Goal: Obtain resource: Download file/media

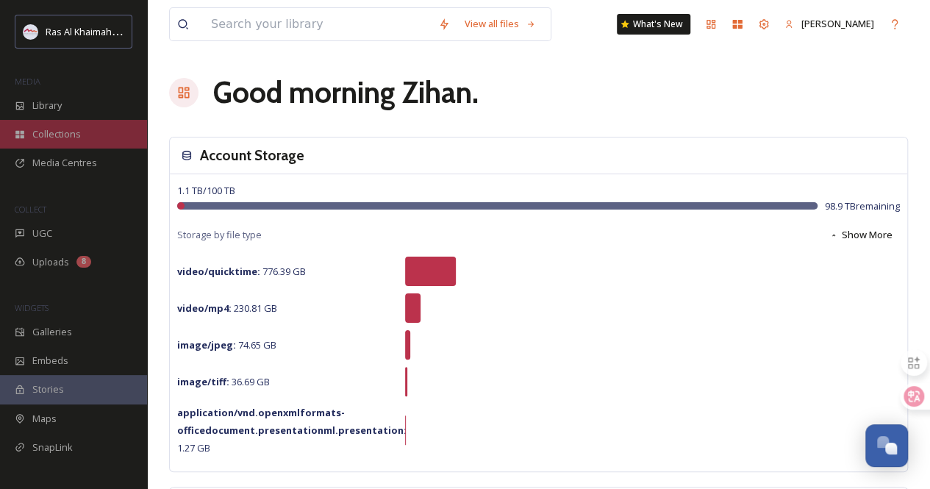
click at [82, 132] on div "Collections" at bounding box center [73, 134] width 147 height 29
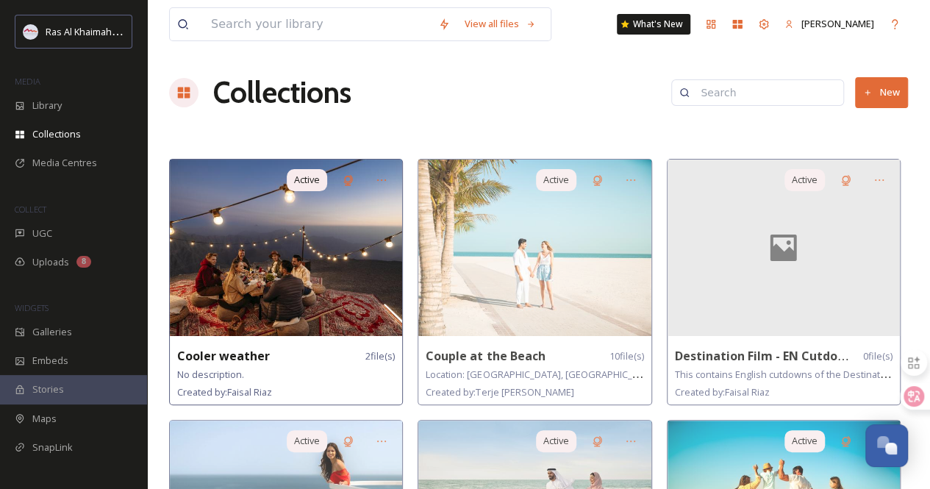
click at [354, 251] on img at bounding box center [286, 248] width 232 height 176
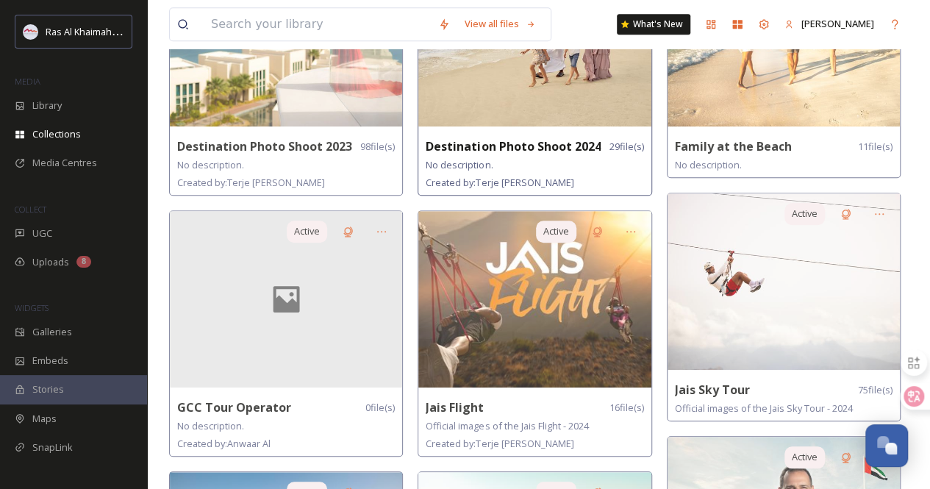
scroll to position [471, 0]
click at [578, 361] on img at bounding box center [534, 298] width 232 height 176
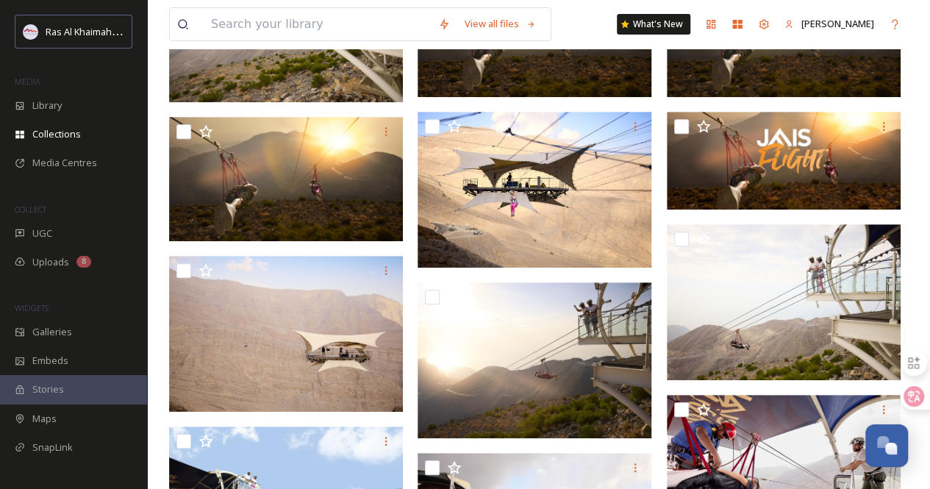
scroll to position [296, 0]
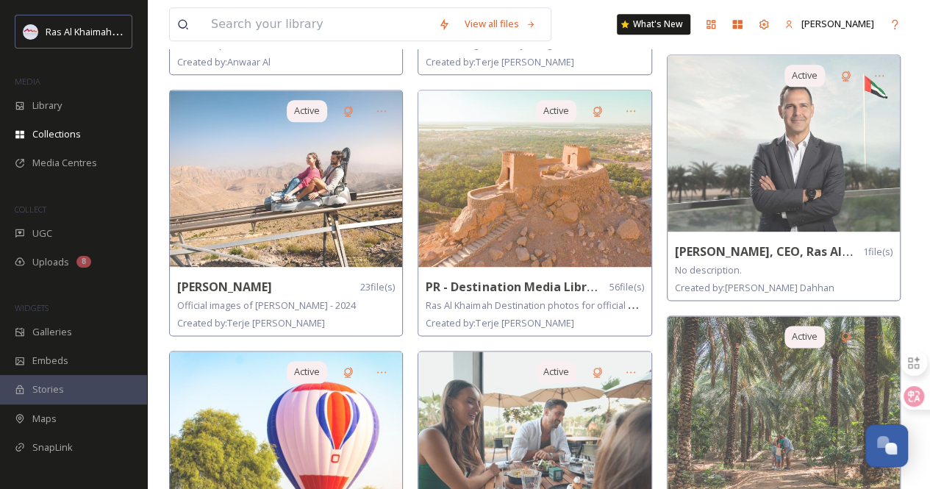
scroll to position [857, 0]
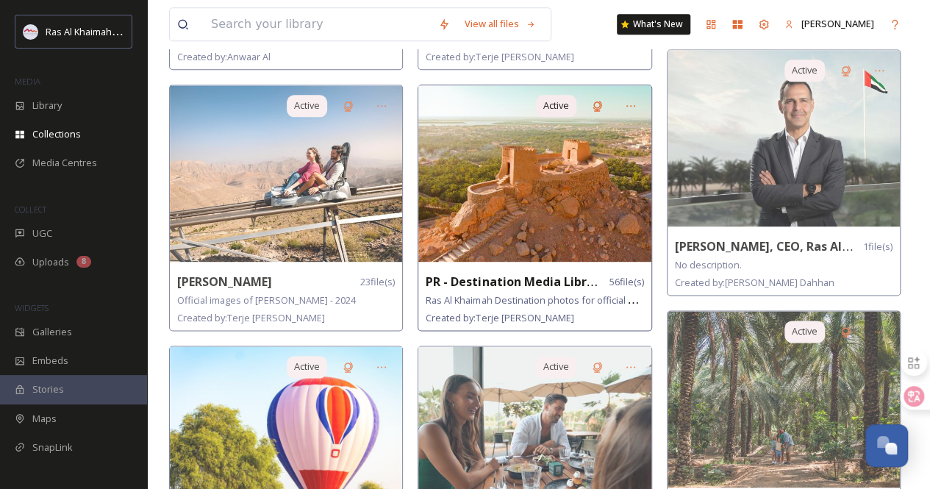
click at [532, 211] on img at bounding box center [534, 173] width 232 height 176
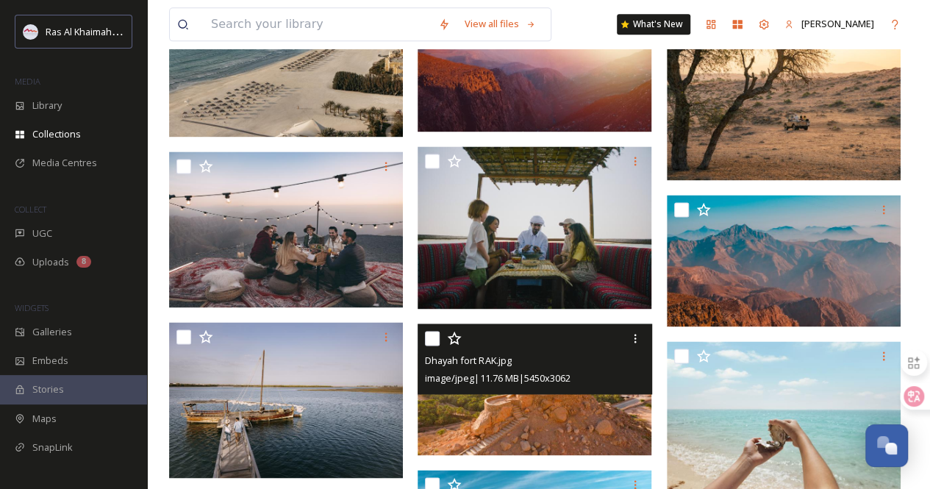
scroll to position [942, 0]
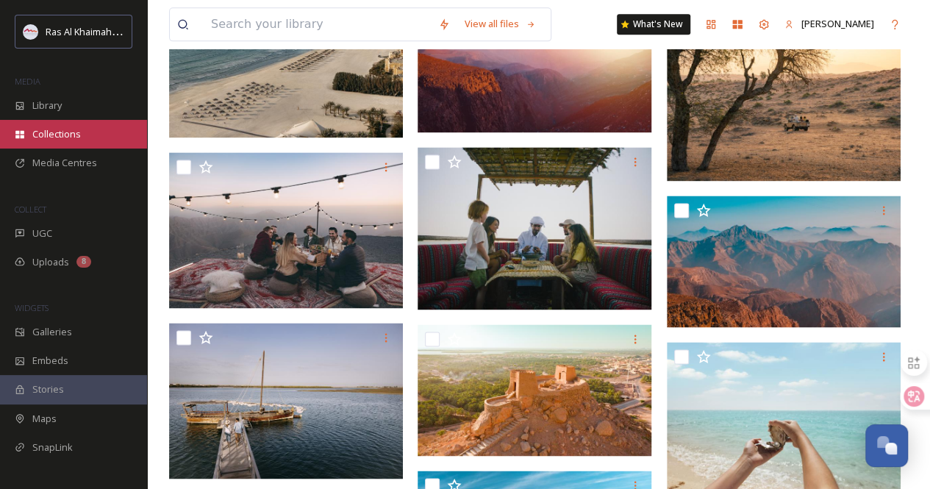
click at [79, 136] on span "Collections" at bounding box center [56, 134] width 49 height 14
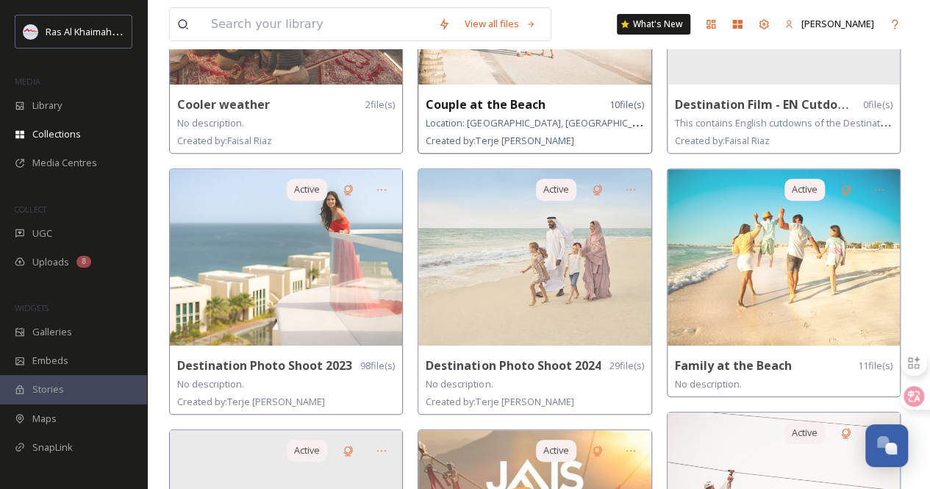
scroll to position [252, 0]
click at [549, 98] on div "Couple at the Beach 10 file(s)" at bounding box center [535, 104] width 218 height 18
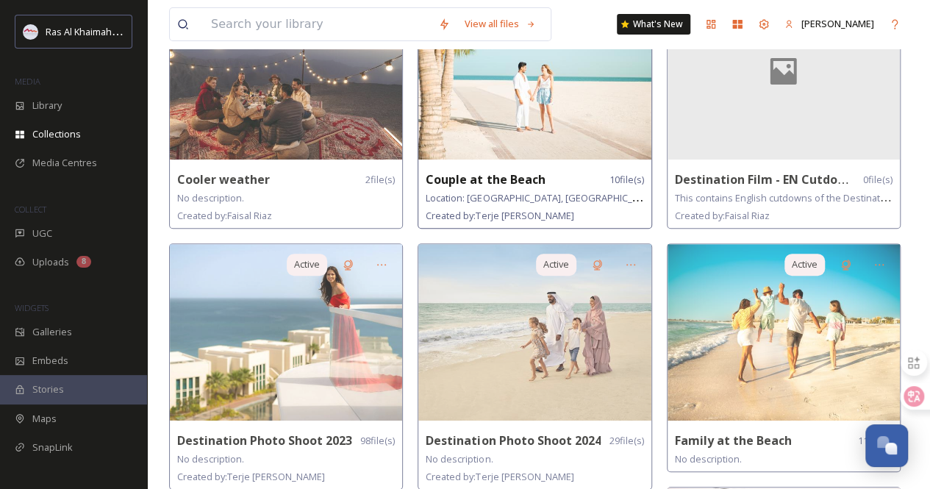
scroll to position [176, 0]
click at [567, 105] on img at bounding box center [534, 72] width 232 height 176
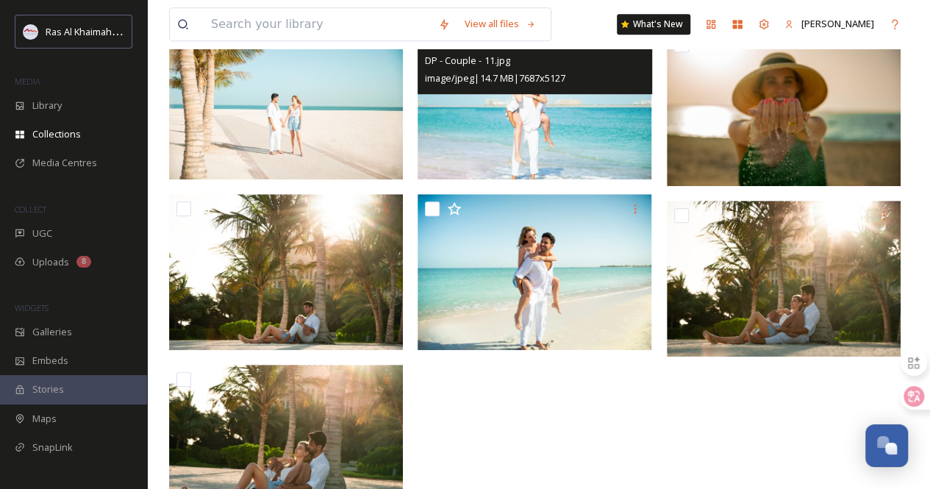
scroll to position [427, 0]
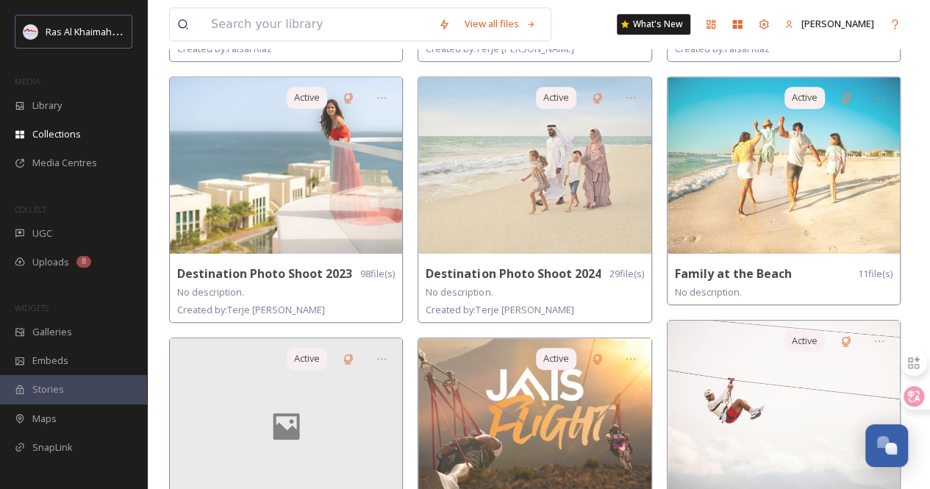
scroll to position [344, 0]
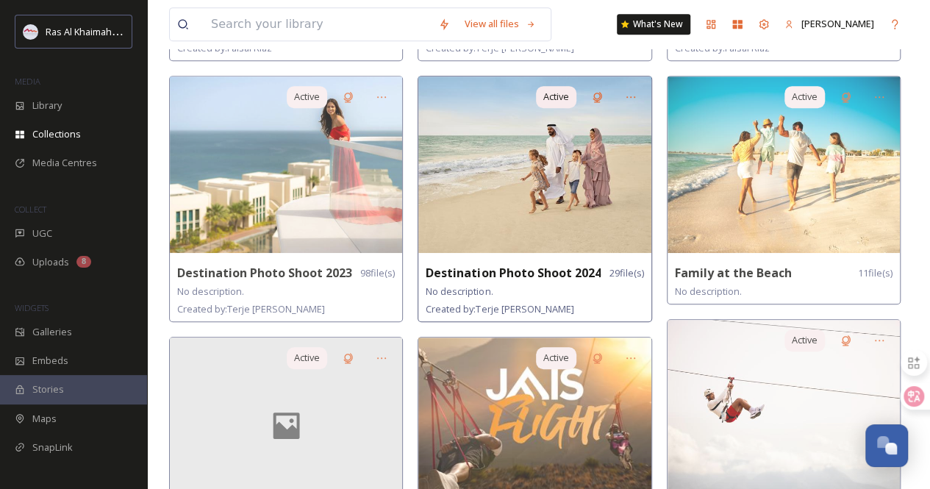
click at [525, 193] on img at bounding box center [534, 164] width 232 height 176
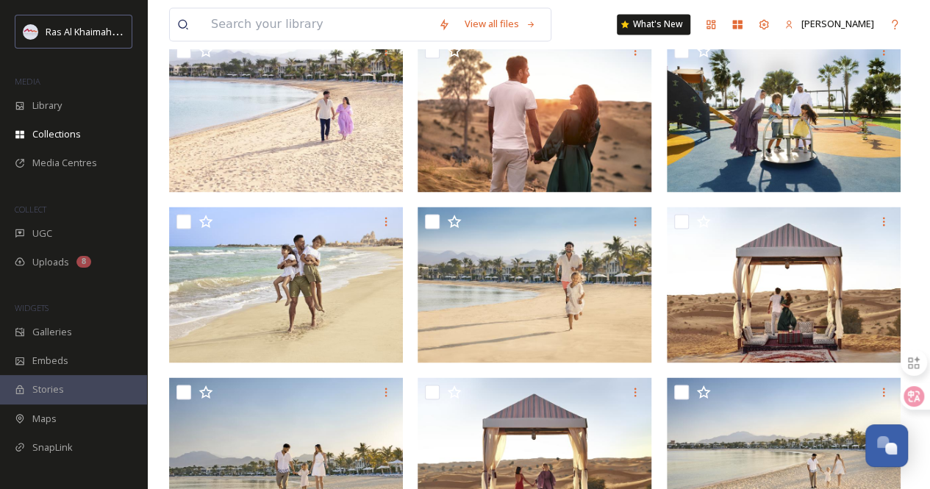
scroll to position [1450, 0]
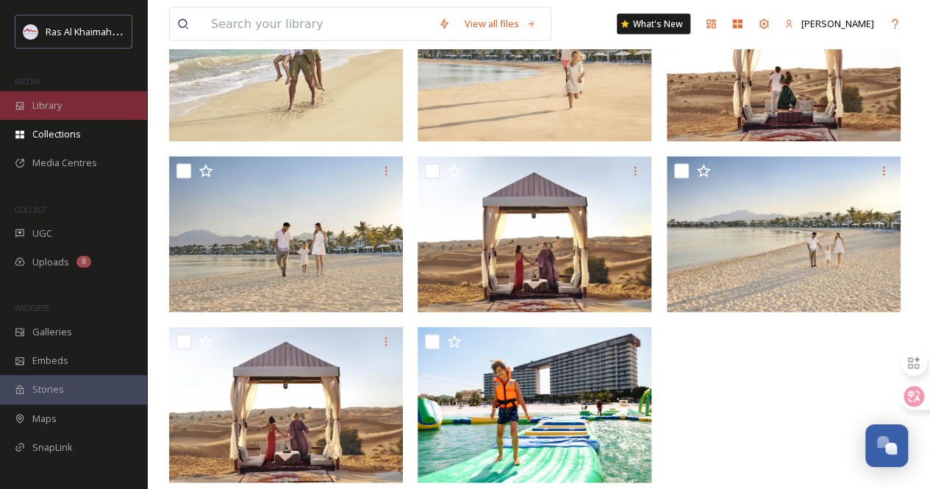
click at [77, 101] on div "Library" at bounding box center [73, 105] width 147 height 29
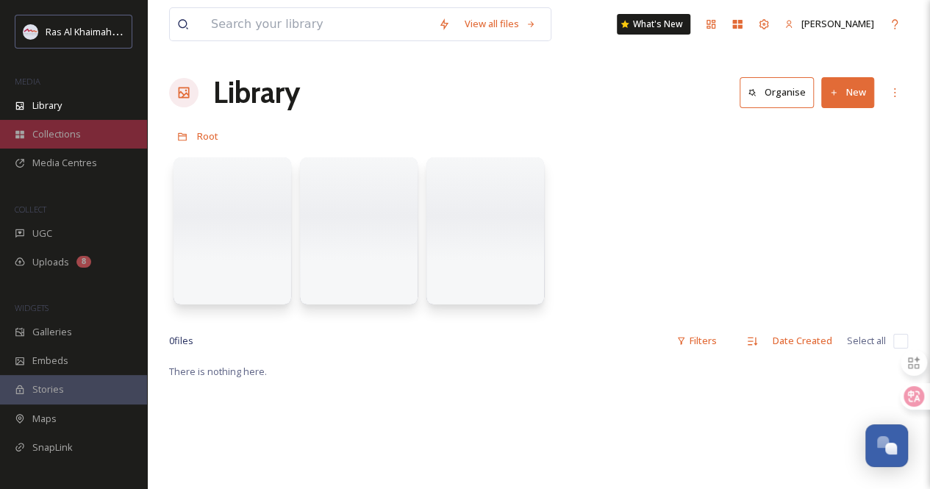
click at [85, 129] on div "Collections" at bounding box center [73, 134] width 147 height 29
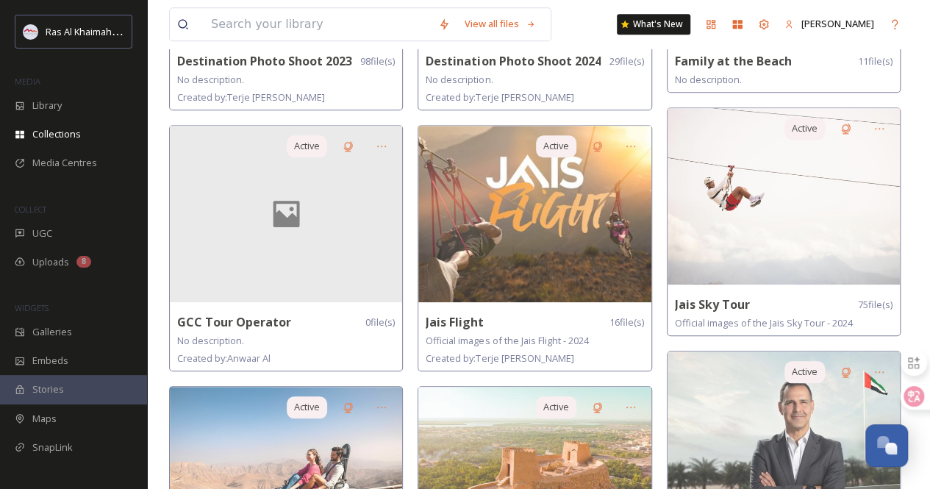
scroll to position [559, 0]
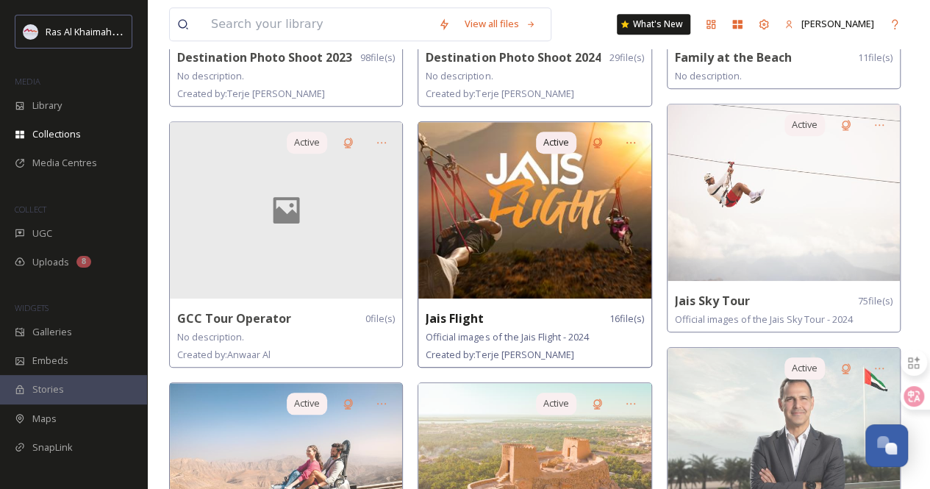
click at [538, 226] on img at bounding box center [534, 210] width 232 height 176
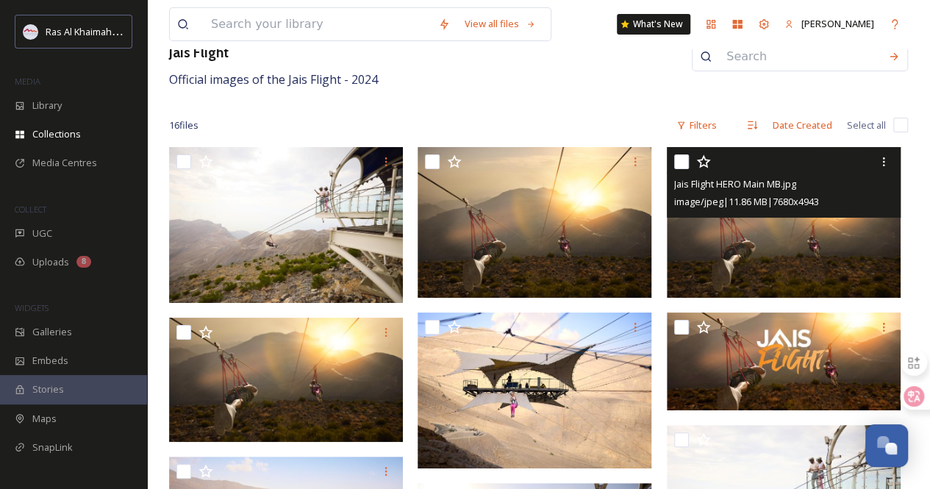
scroll to position [96, 0]
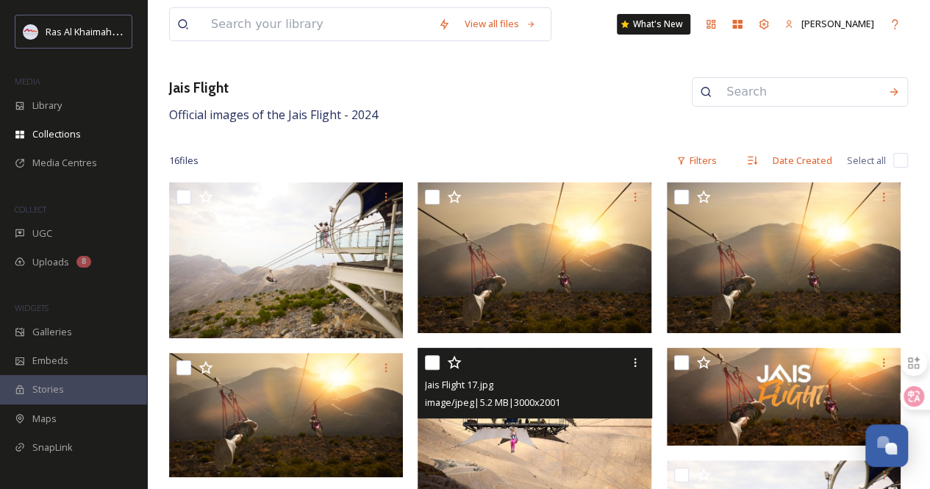
scroll to position [0, 0]
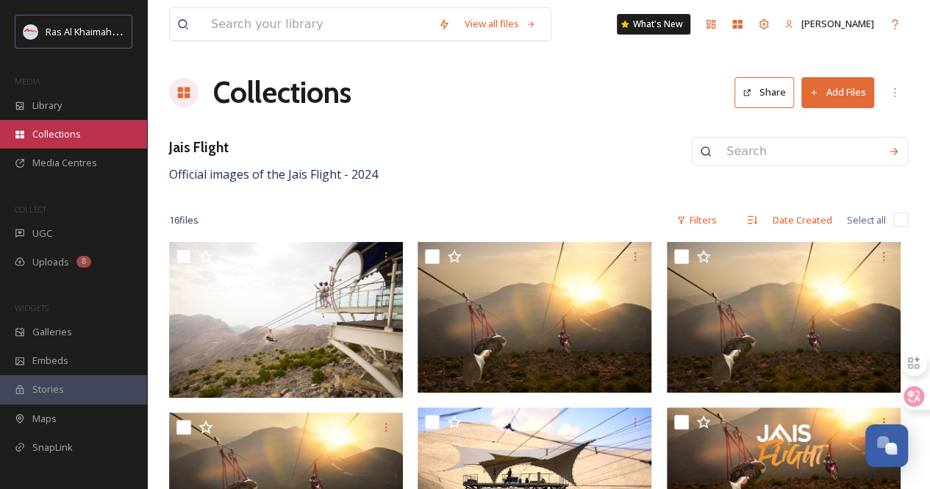
click at [83, 131] on div "Collections" at bounding box center [73, 134] width 147 height 29
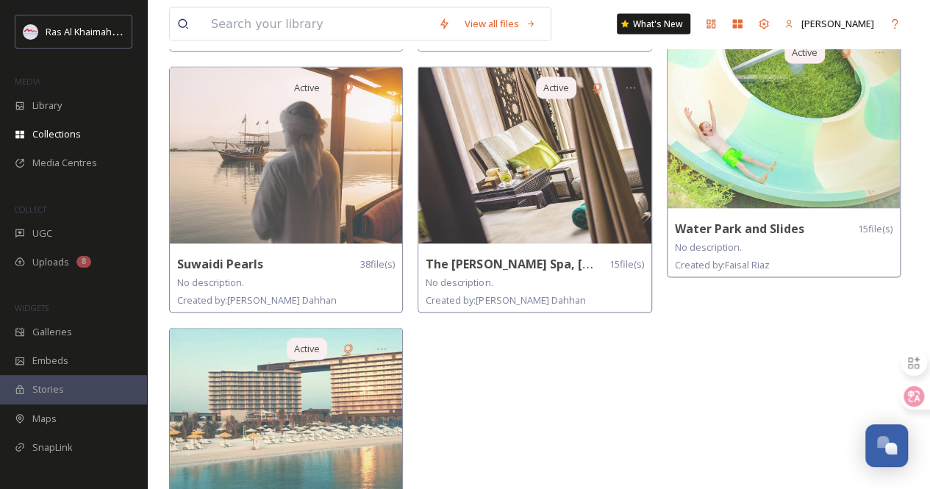
scroll to position [1398, 0]
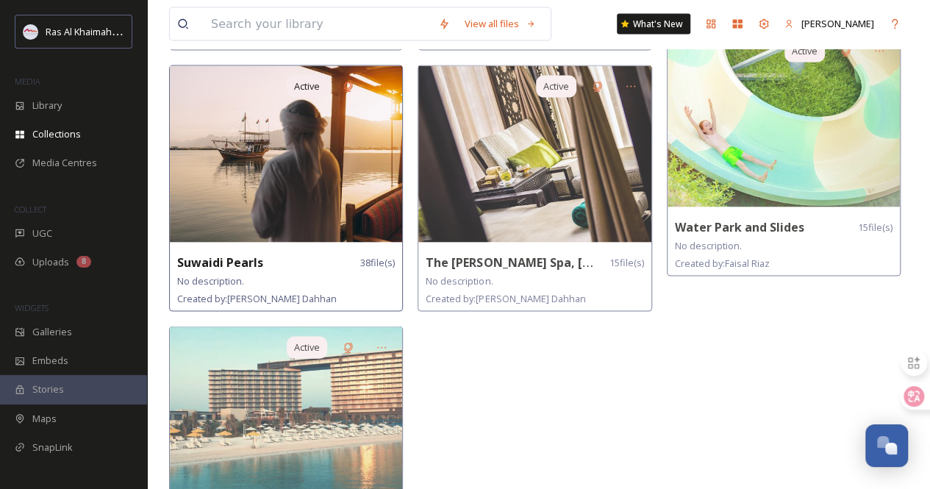
click at [322, 132] on img at bounding box center [286, 154] width 232 height 176
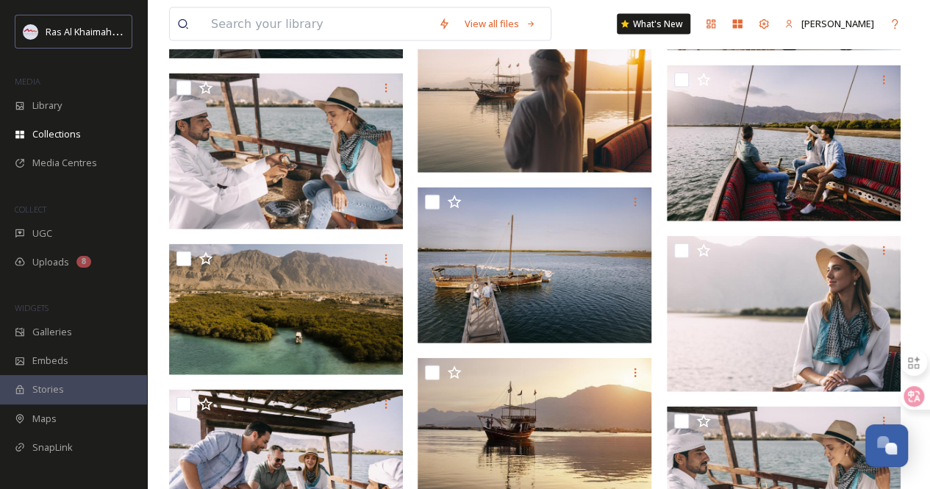
scroll to position [1617, 0]
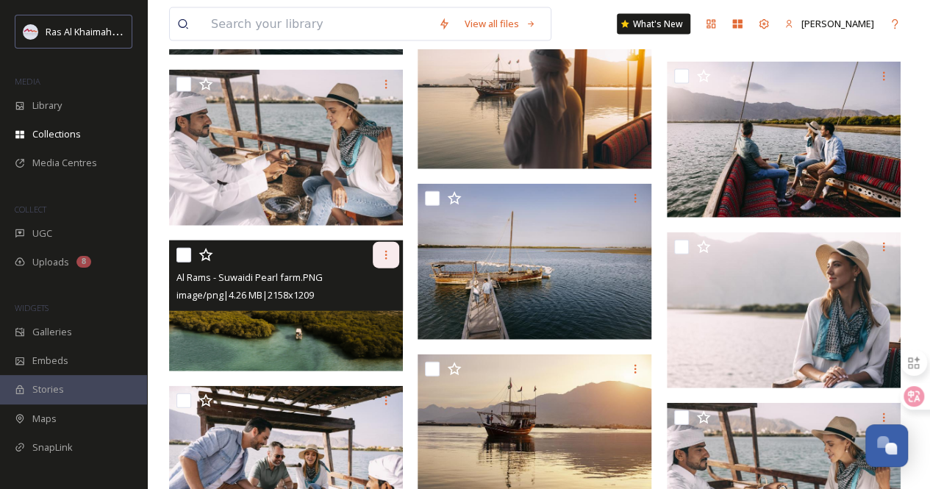
click at [382, 253] on icon at bounding box center [386, 255] width 12 height 12
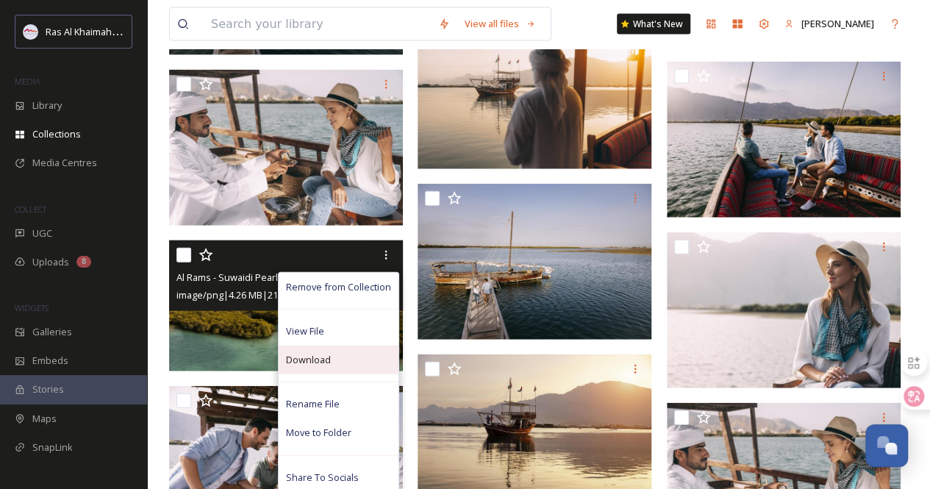
click at [352, 361] on div "Download" at bounding box center [339, 359] width 120 height 29
